Goal: Go to known website: Go to known website

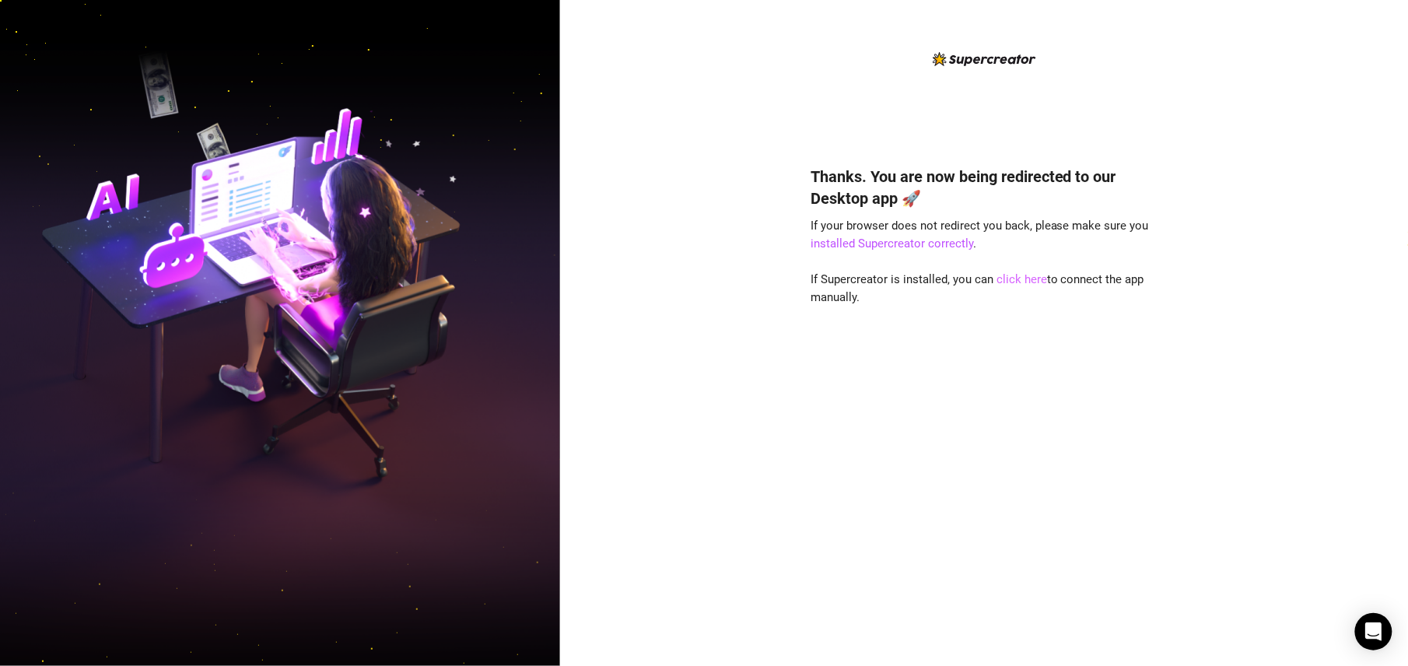
click at [1009, 283] on link "click here" at bounding box center [1022, 279] width 51 height 14
click at [1007, 274] on link "click here" at bounding box center [1022, 279] width 51 height 14
